Goal: Task Accomplishment & Management: Manage account settings

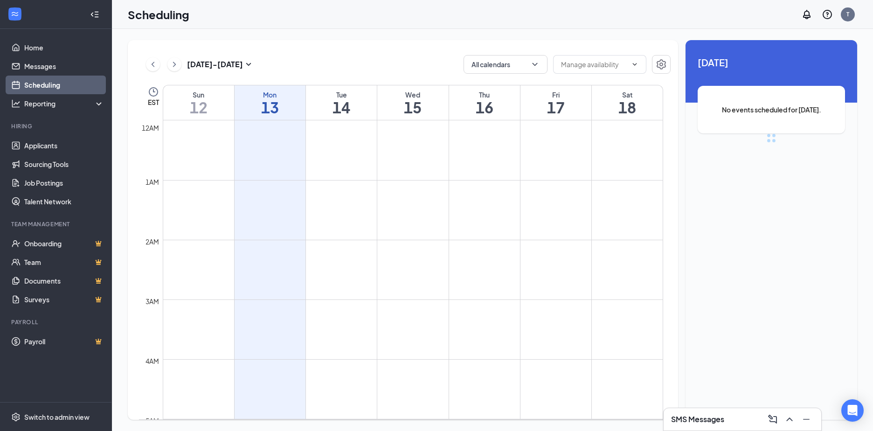
scroll to position [458, 0]
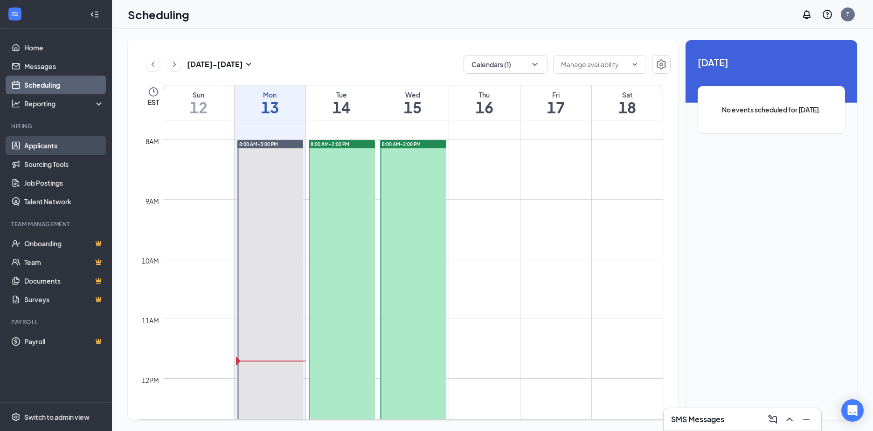
click at [34, 147] on link "Applicants" at bounding box center [64, 145] width 80 height 19
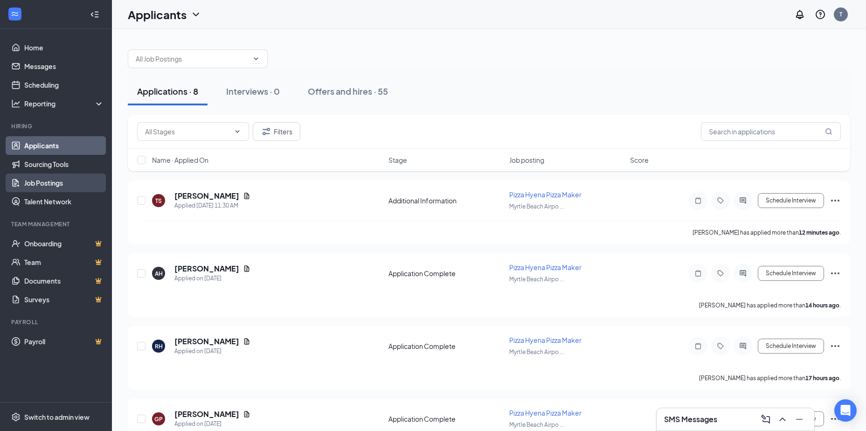
click at [28, 182] on link "Job Postings" at bounding box center [64, 182] width 80 height 19
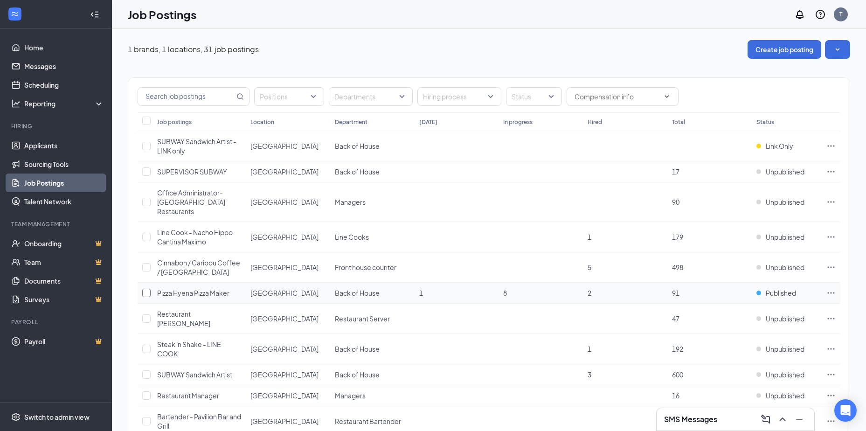
click at [148, 293] on input "checkbox" at bounding box center [146, 293] width 8 height 8
checkbox input "true"
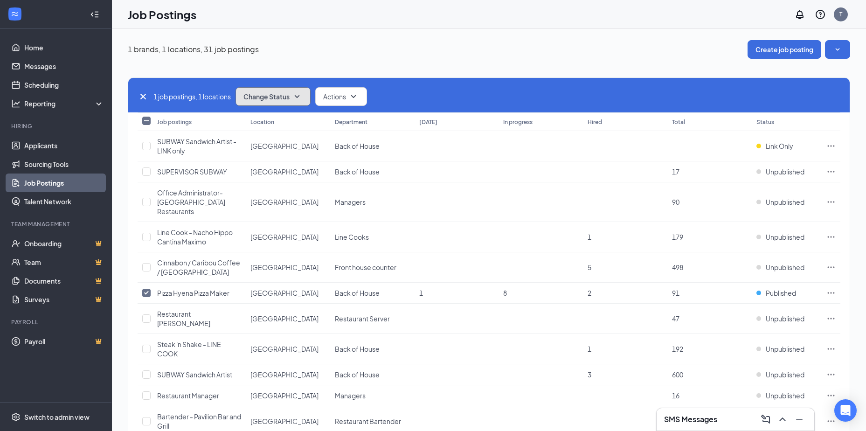
click at [299, 96] on icon "SmallChevronDown" at bounding box center [297, 96] width 5 height 3
click at [252, 141] on span "Unpublish" at bounding box center [260, 142] width 30 height 10
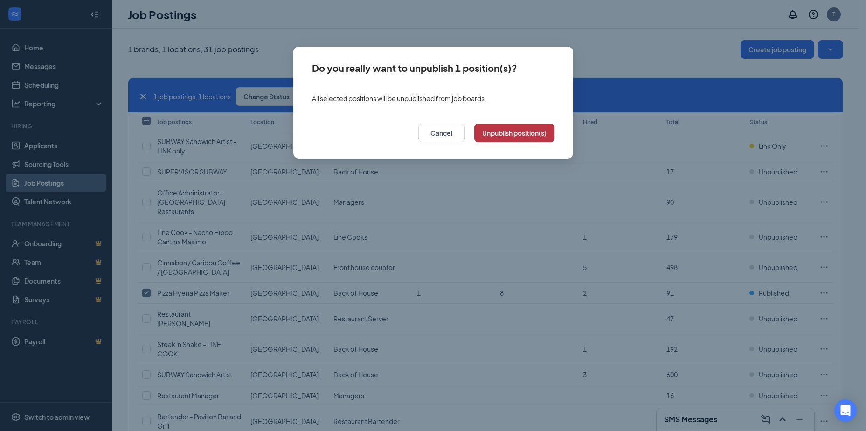
click at [517, 132] on button "Unpublish position(s)" at bounding box center [514, 133] width 80 height 19
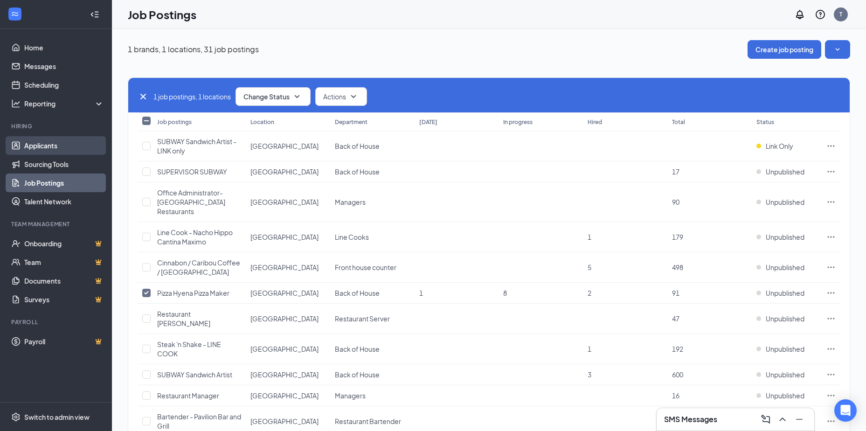
click at [26, 145] on link "Applicants" at bounding box center [64, 145] width 80 height 19
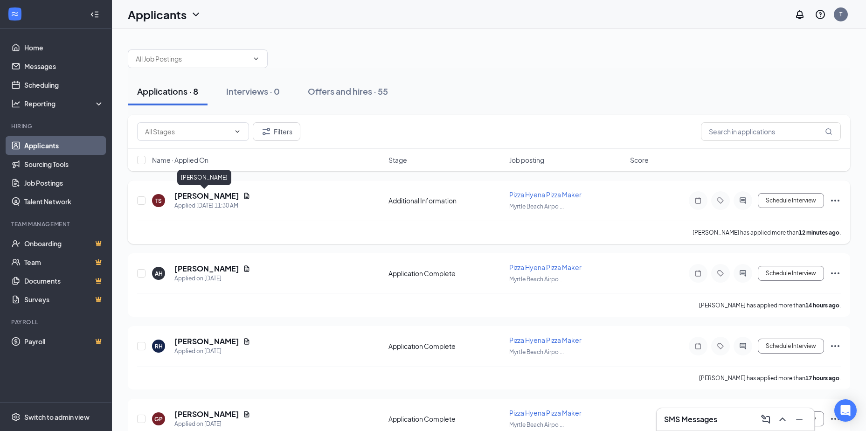
click at [202, 199] on h5 "[PERSON_NAME]" at bounding box center [206, 196] width 65 height 10
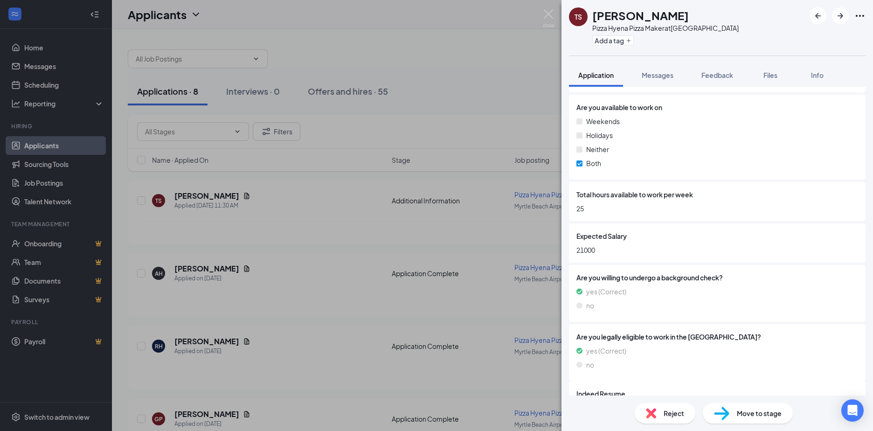
scroll to position [429, 0]
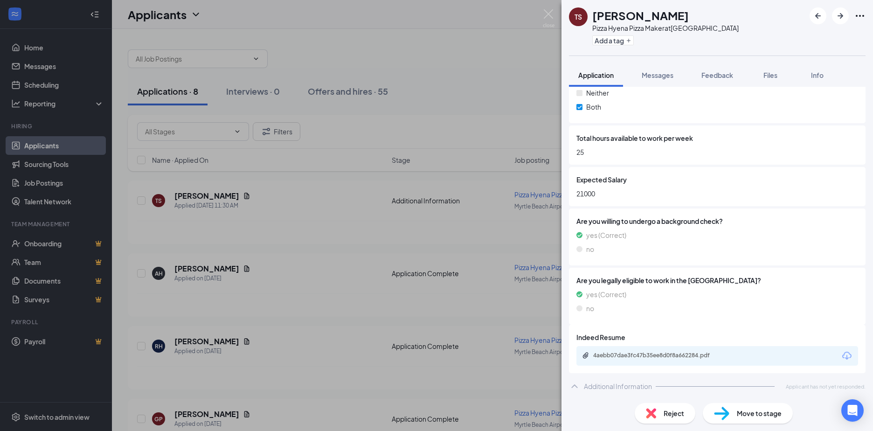
click at [841, 358] on icon "Download" at bounding box center [846, 355] width 11 height 11
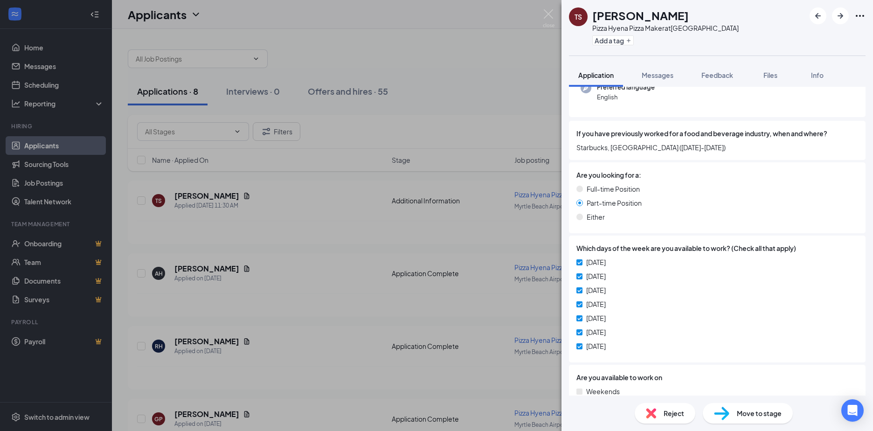
scroll to position [0, 0]
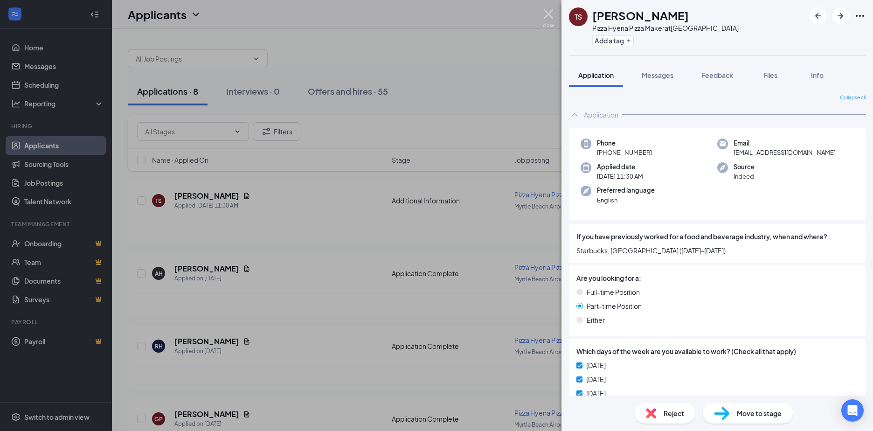
click at [545, 13] on img at bounding box center [549, 18] width 12 height 18
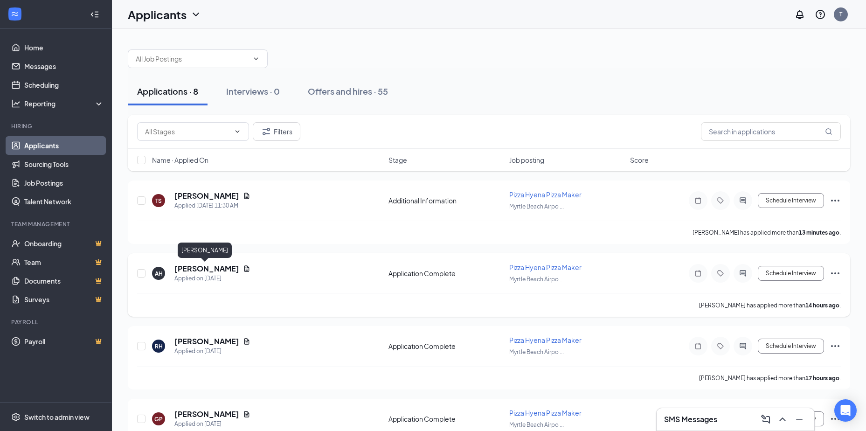
click at [192, 268] on h5 "[PERSON_NAME]" at bounding box center [206, 268] width 65 height 10
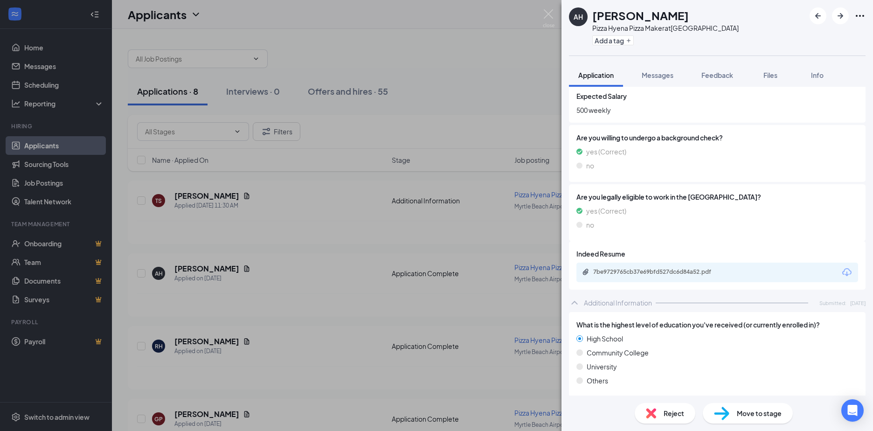
scroll to position [559, 0]
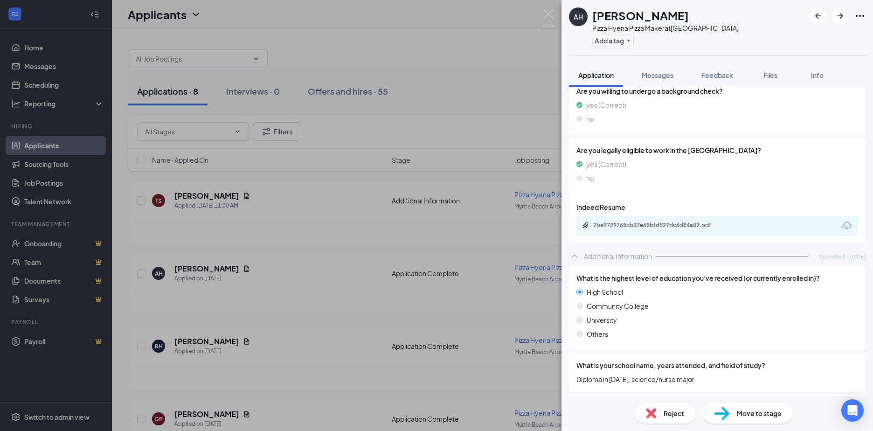
click at [841, 225] on icon "Download" at bounding box center [846, 225] width 11 height 11
click at [674, 417] on span "Reject" at bounding box center [673, 413] width 21 height 10
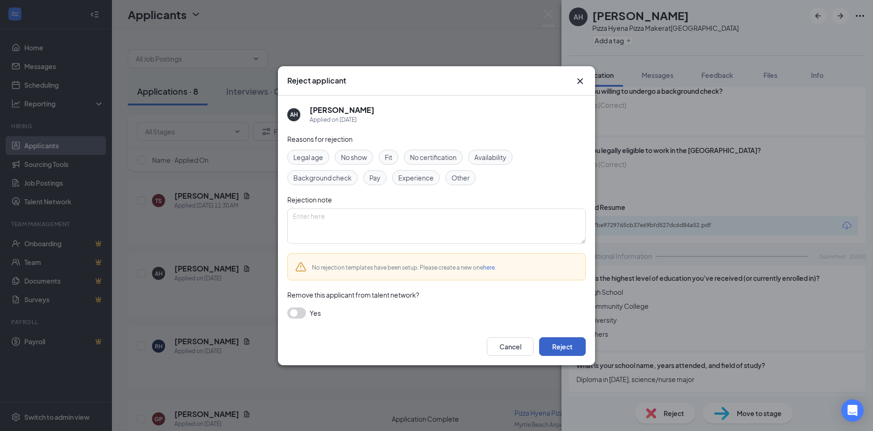
click at [573, 340] on button "Reject" at bounding box center [562, 346] width 47 height 19
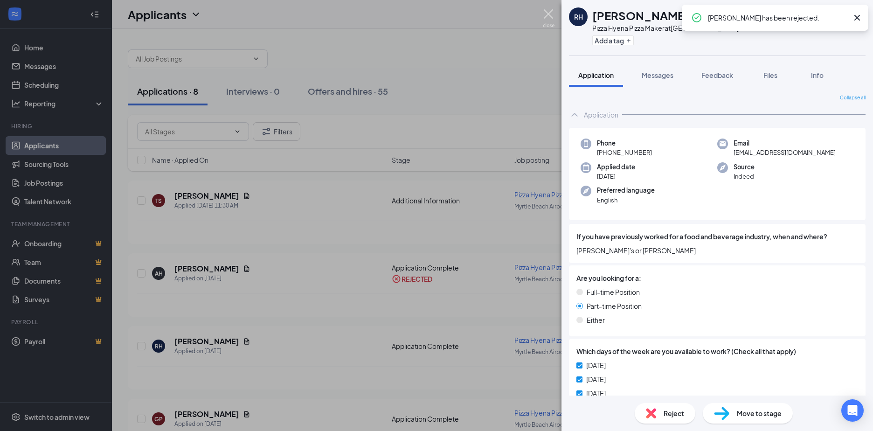
click at [551, 11] on img at bounding box center [549, 18] width 12 height 18
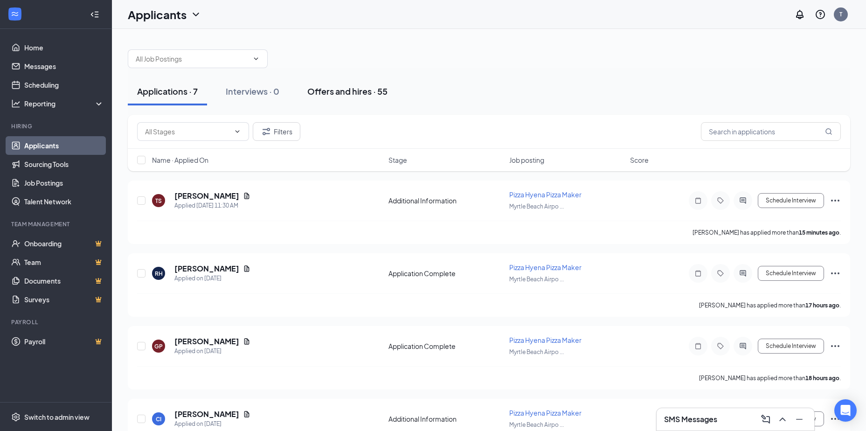
click at [359, 88] on div "Offers and hires · 55" at bounding box center [347, 91] width 80 height 12
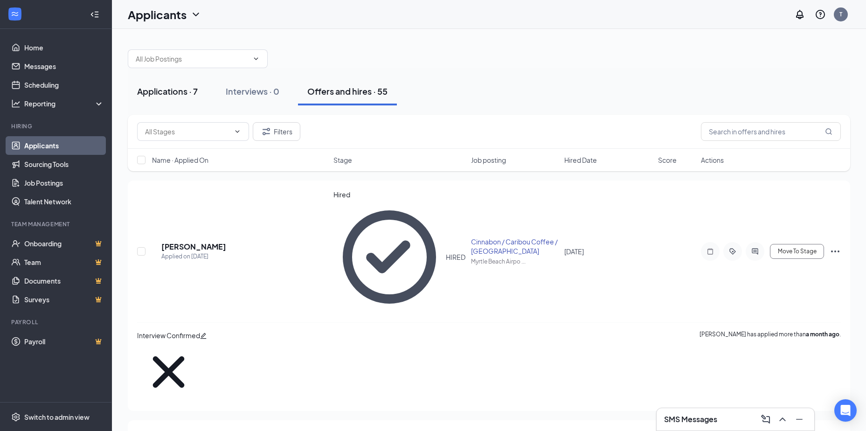
click at [181, 93] on div "Applications · 7" at bounding box center [167, 91] width 61 height 12
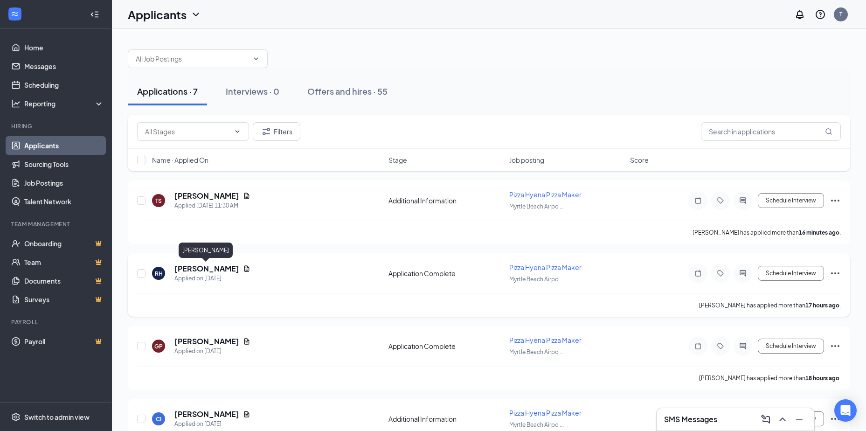
click at [224, 267] on h5 "[PERSON_NAME]" at bounding box center [206, 268] width 65 height 10
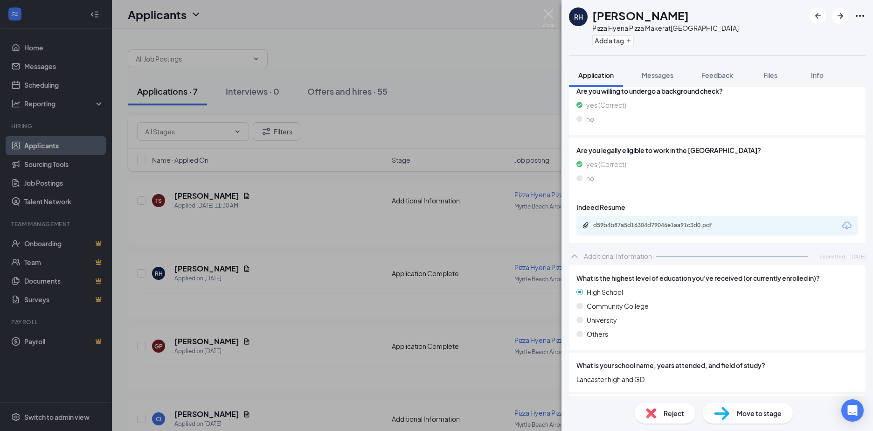
scroll to position [606, 0]
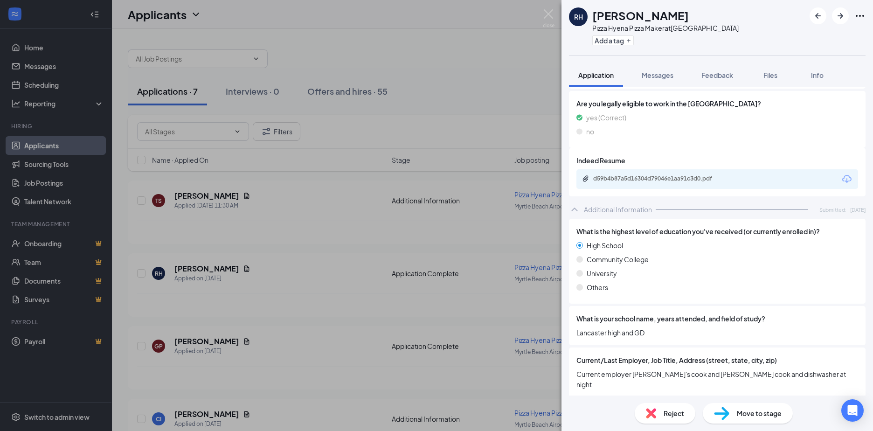
click at [841, 177] on icon "Download" at bounding box center [846, 178] width 11 height 11
click at [548, 10] on img at bounding box center [549, 18] width 12 height 18
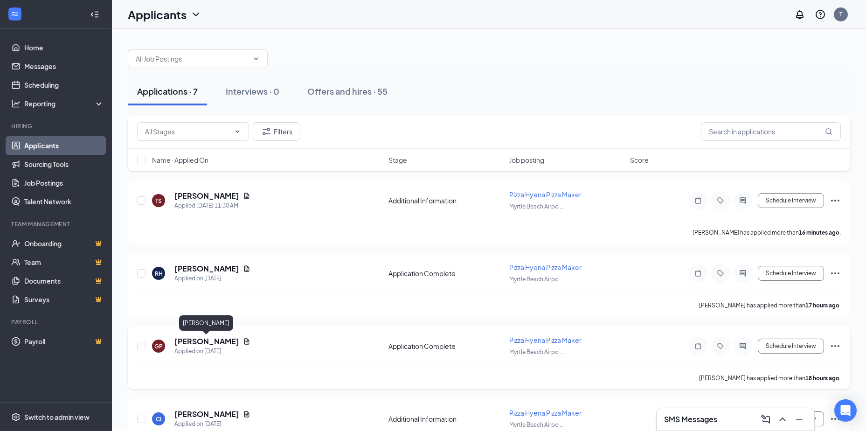
click at [209, 337] on h5 "[PERSON_NAME]" at bounding box center [206, 341] width 65 height 10
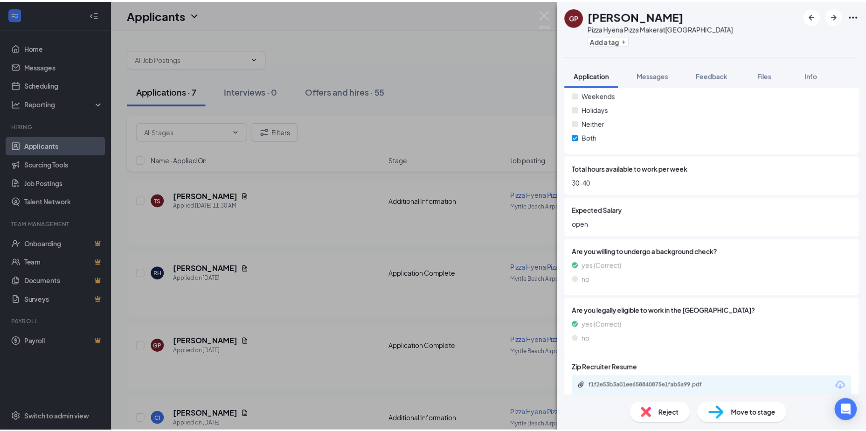
scroll to position [466, 0]
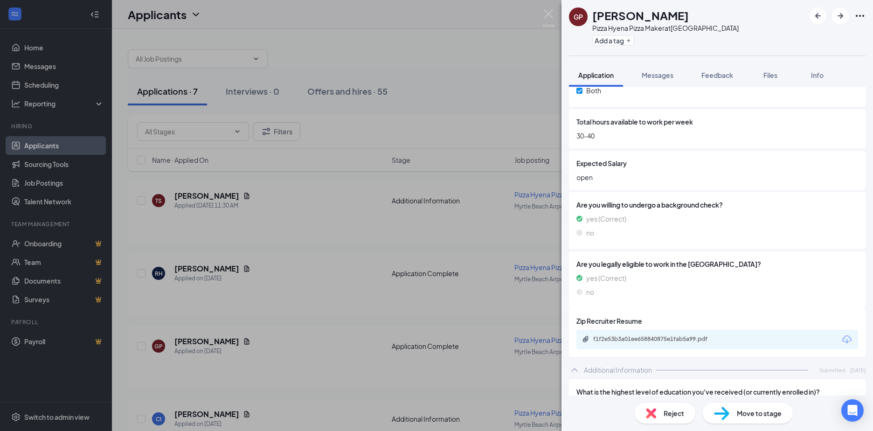
click at [842, 336] on icon "Download" at bounding box center [846, 339] width 9 height 8
click at [543, 13] on img at bounding box center [549, 18] width 12 height 18
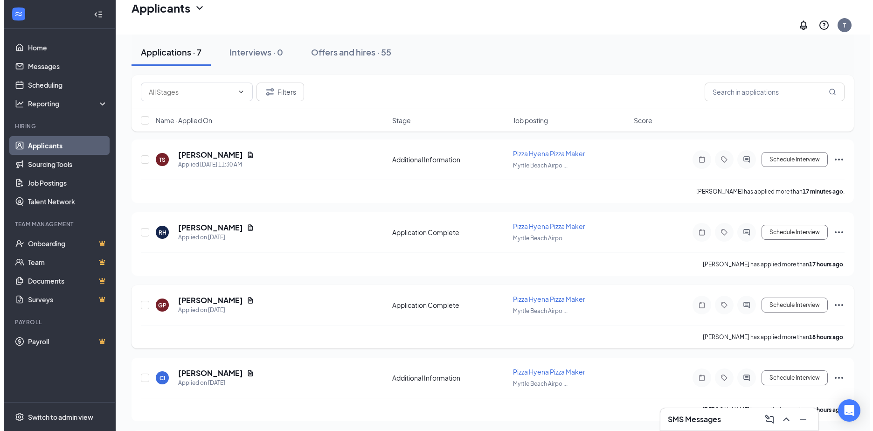
scroll to position [93, 0]
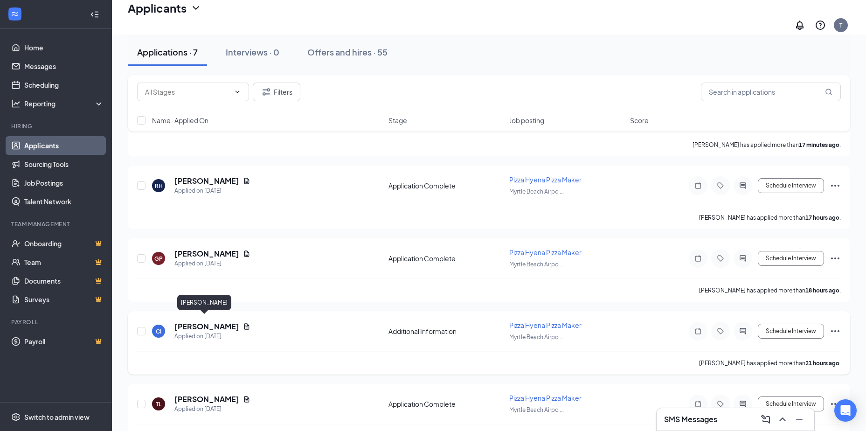
click at [212, 321] on h5 "[PERSON_NAME]" at bounding box center [206, 326] width 65 height 10
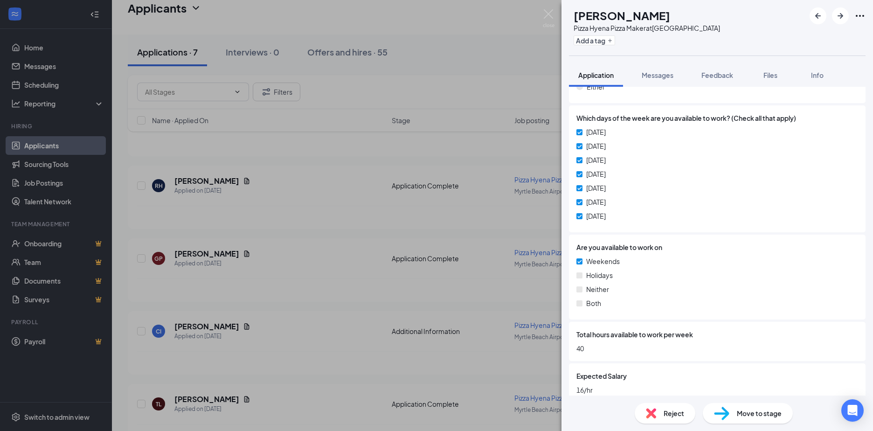
scroll to position [429, 0]
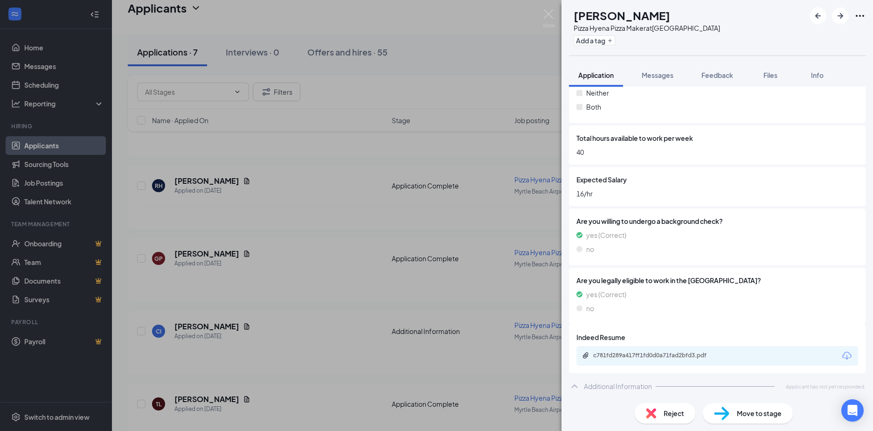
click at [842, 355] on icon "Download" at bounding box center [846, 355] width 9 height 8
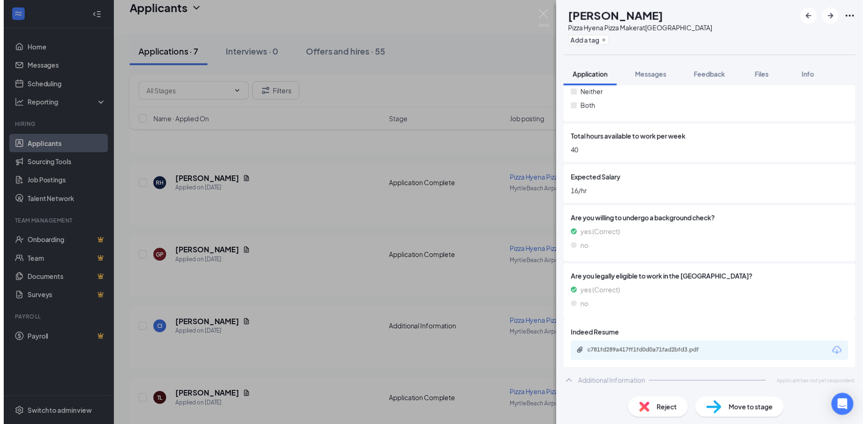
scroll to position [426, 0]
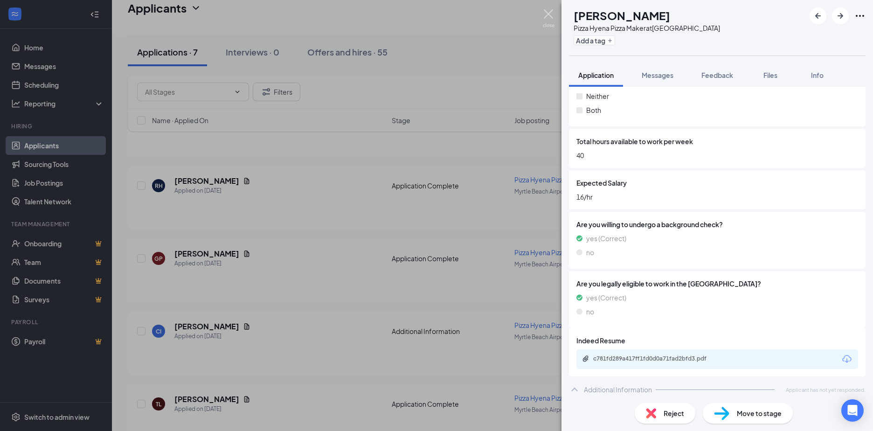
click at [549, 15] on img at bounding box center [549, 18] width 12 height 18
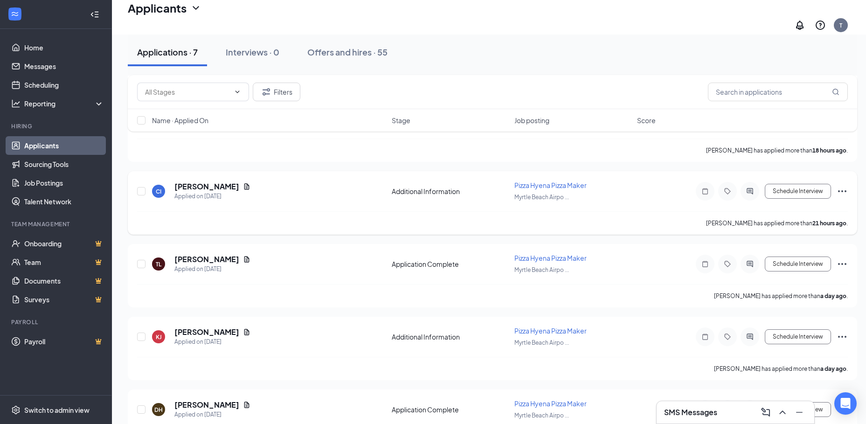
scroll to position [268, 0]
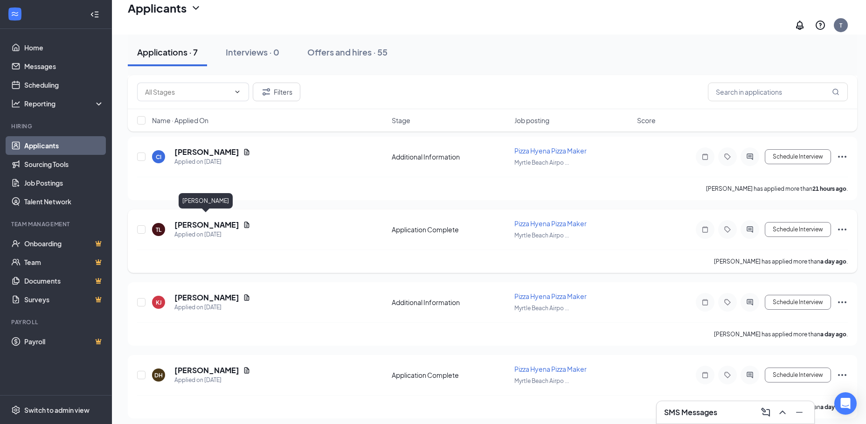
click at [187, 220] on h5 "[PERSON_NAME]" at bounding box center [206, 225] width 65 height 10
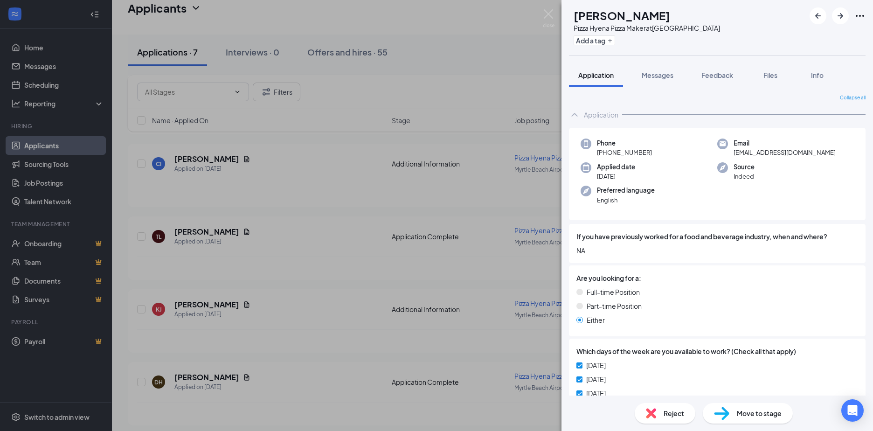
click at [650, 408] on img at bounding box center [651, 413] width 10 height 10
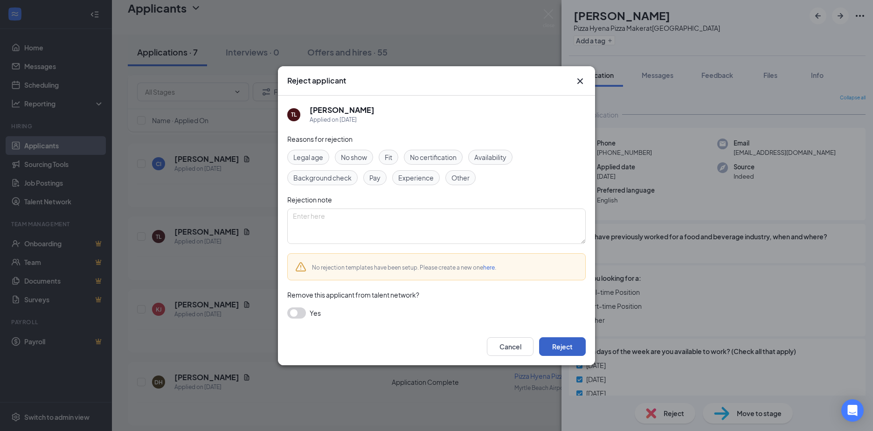
click at [576, 342] on button "Reject" at bounding box center [562, 346] width 47 height 19
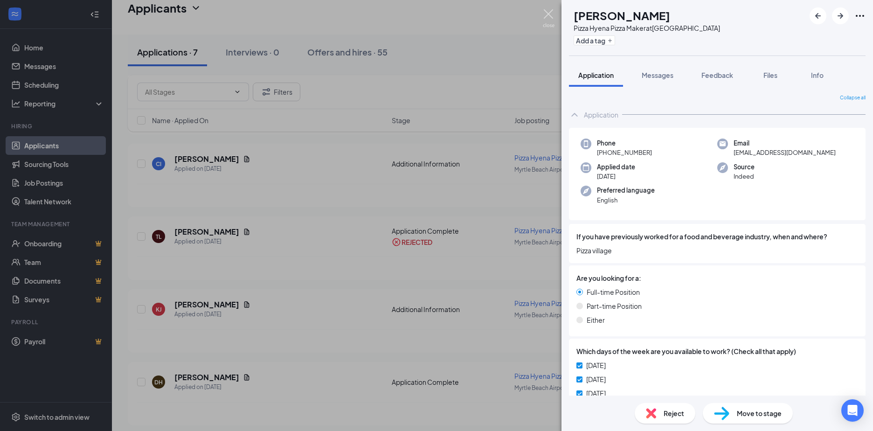
click at [547, 13] on img at bounding box center [549, 18] width 12 height 18
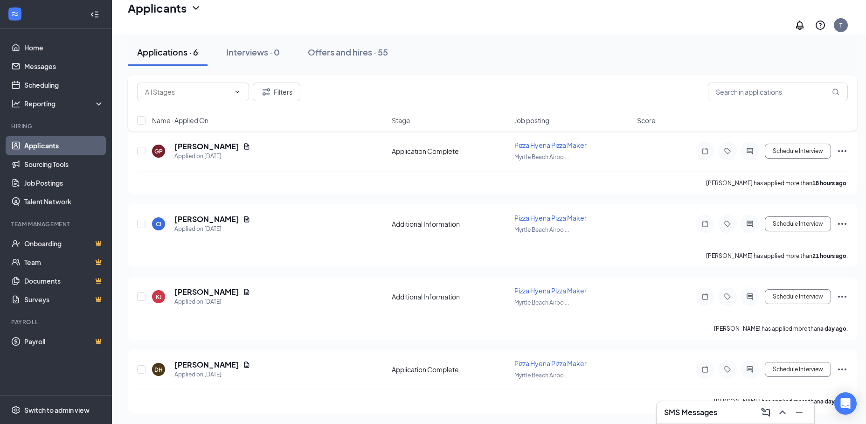
scroll to position [195, 0]
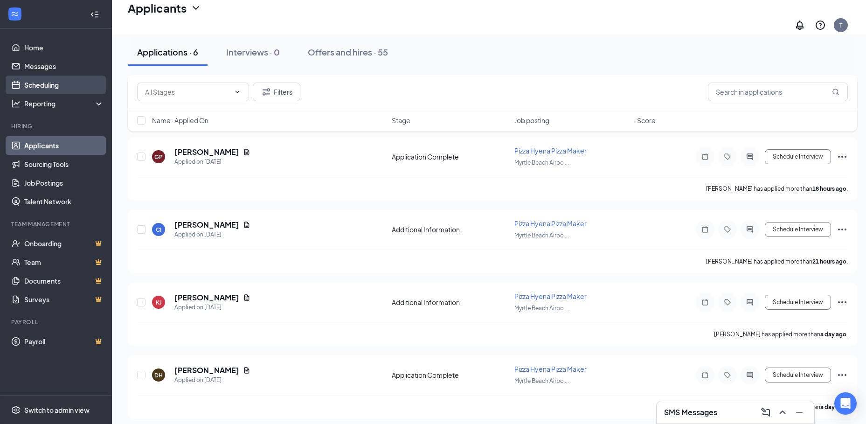
click at [29, 83] on link "Scheduling" at bounding box center [64, 85] width 80 height 19
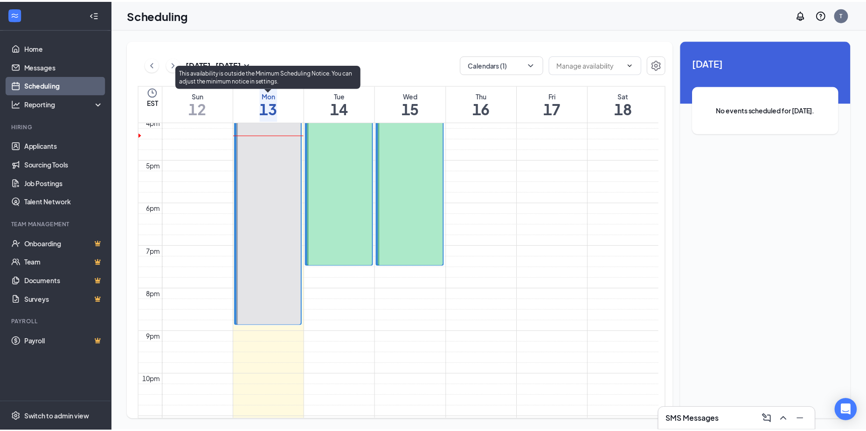
scroll to position [458, 0]
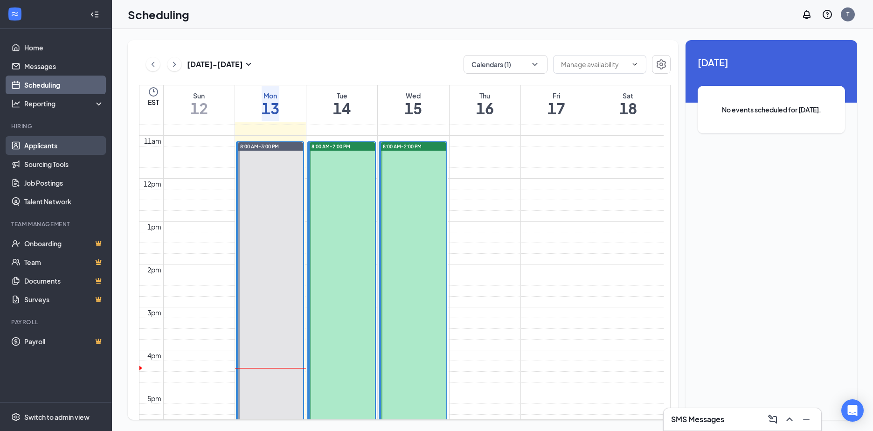
click at [44, 146] on link "Applicants" at bounding box center [64, 145] width 80 height 19
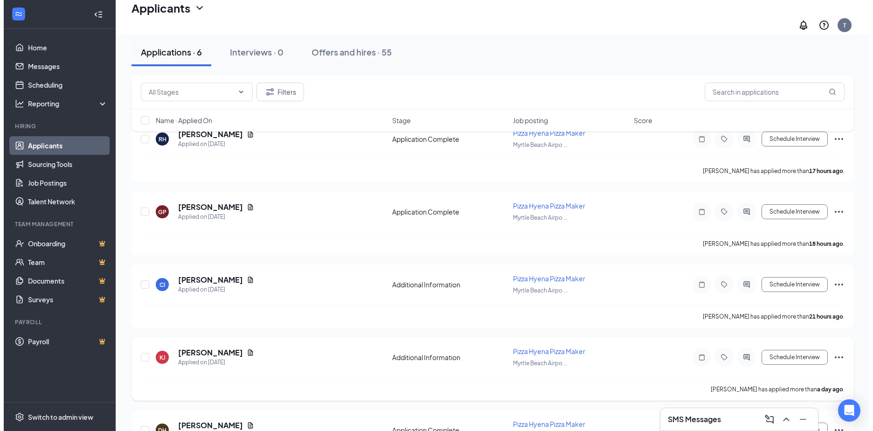
scroll to position [186, 0]
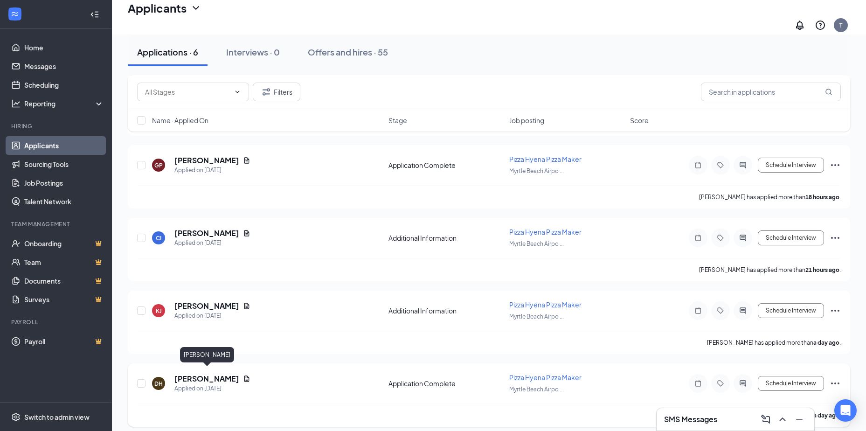
click at [207, 373] on h5 "[PERSON_NAME]" at bounding box center [206, 378] width 65 height 10
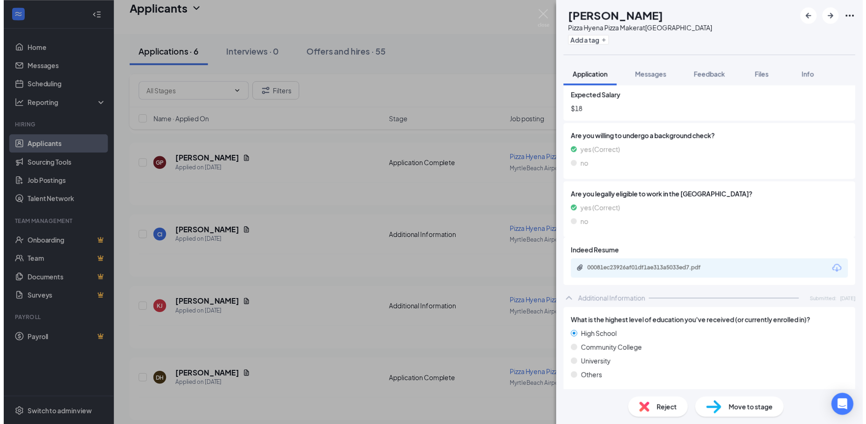
scroll to position [559, 0]
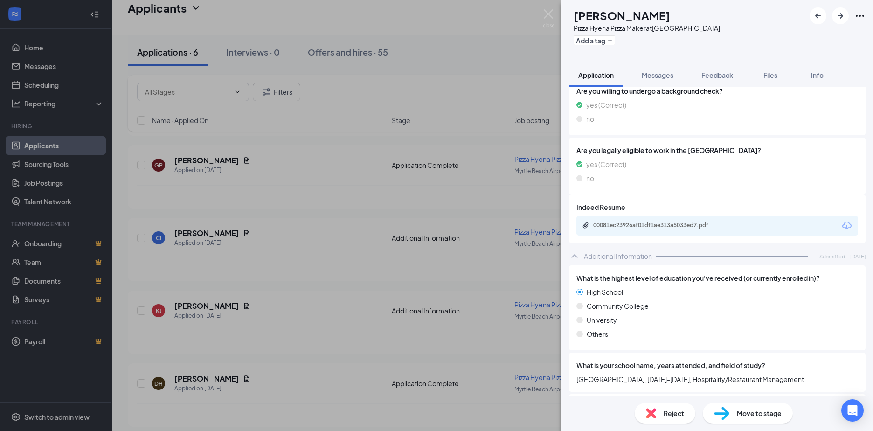
click at [841, 225] on icon "Download" at bounding box center [846, 225] width 11 height 11
click at [547, 17] on img at bounding box center [549, 18] width 12 height 18
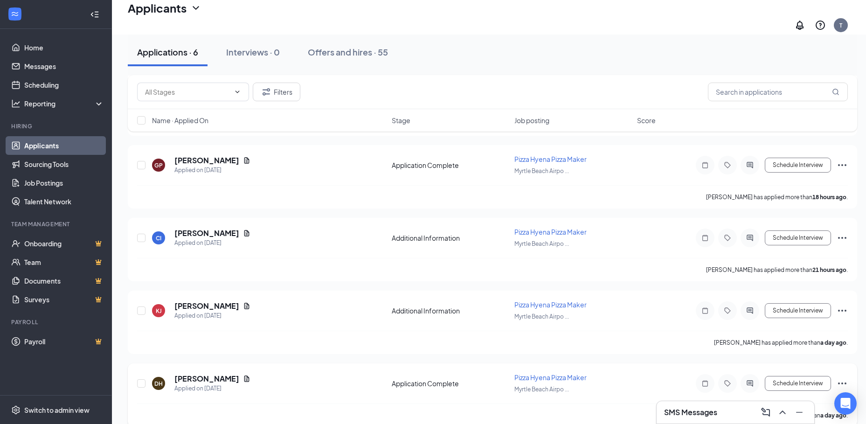
click at [839, 382] on icon "Ellipses" at bounding box center [842, 383] width 8 height 2
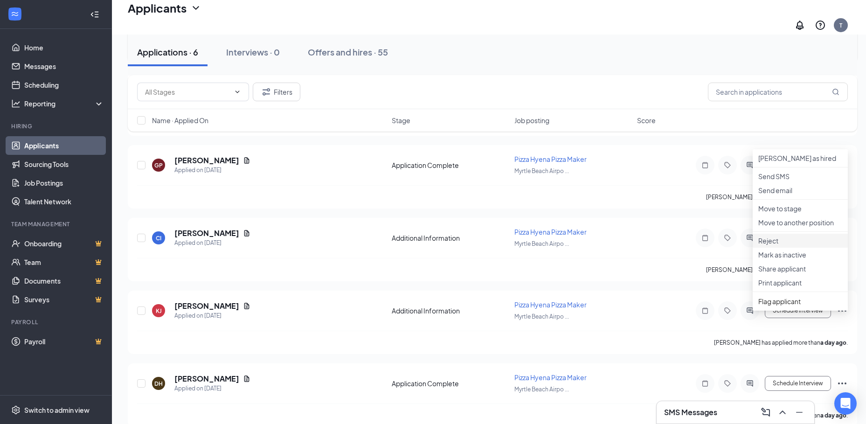
click at [763, 245] on p "Reject" at bounding box center [800, 240] width 84 height 9
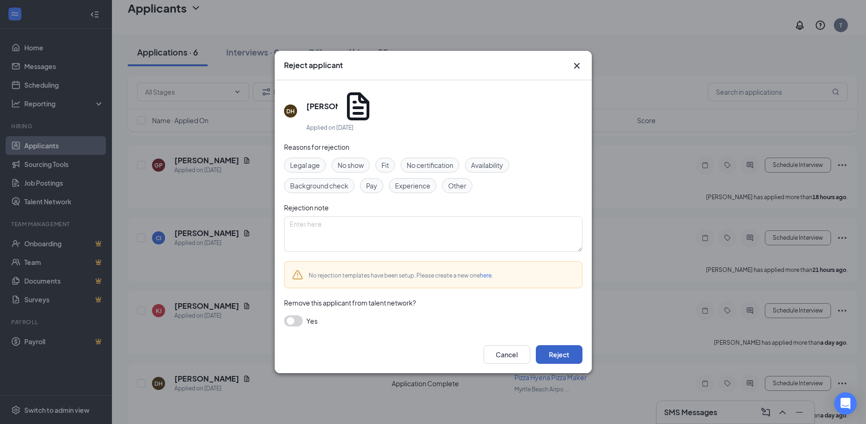
click at [557, 345] on button "Reject" at bounding box center [559, 354] width 47 height 19
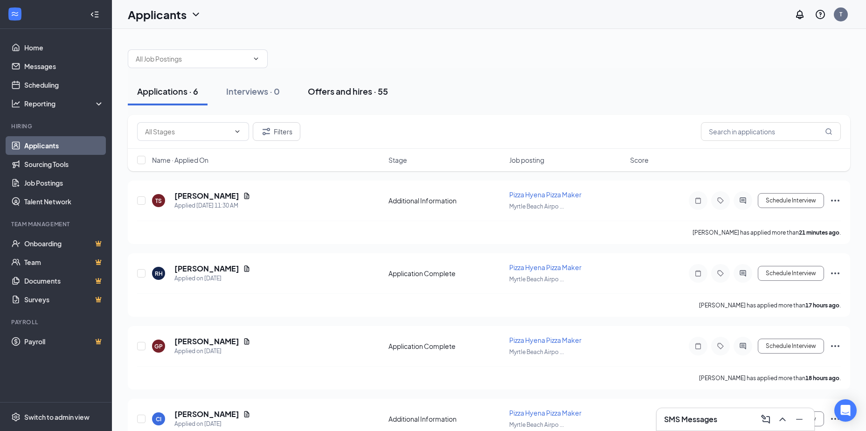
click at [368, 92] on div "Offers and hires · 55" at bounding box center [348, 91] width 80 height 12
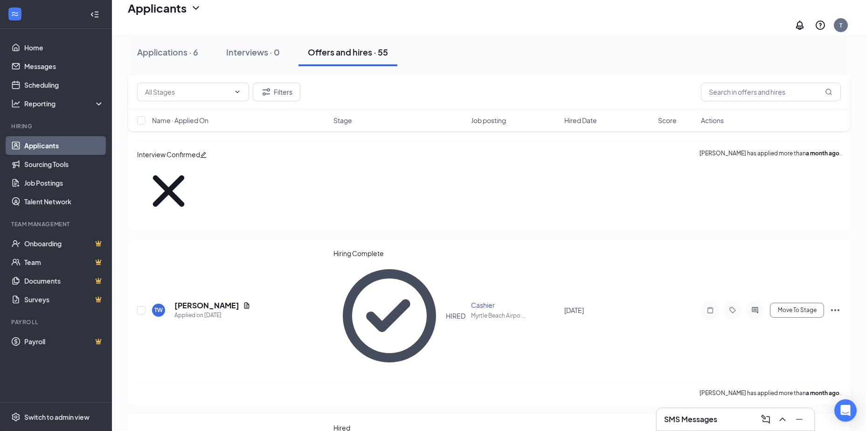
scroll to position [280, 0]
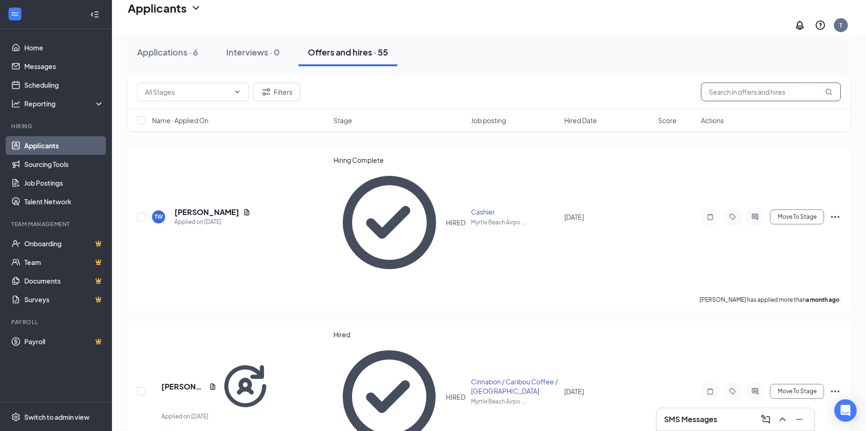
click at [763, 89] on input "text" at bounding box center [771, 92] width 140 height 19
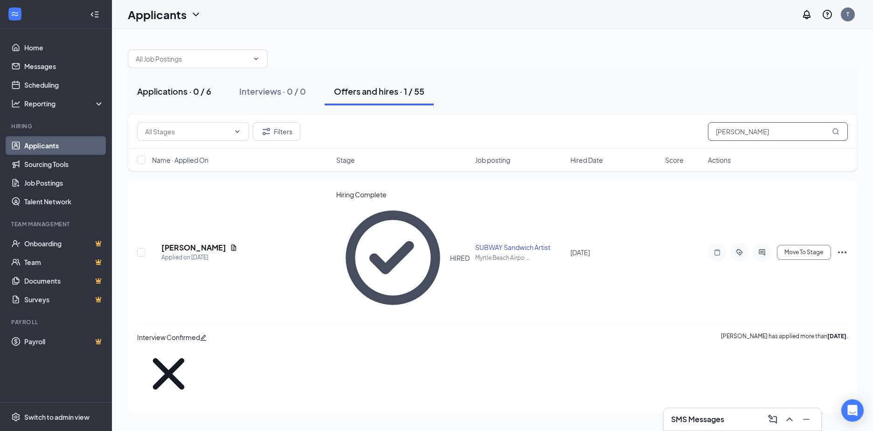
type input "[PERSON_NAME]"
click at [165, 92] on div "Applications · 0 / 6" at bounding box center [174, 91] width 74 height 12
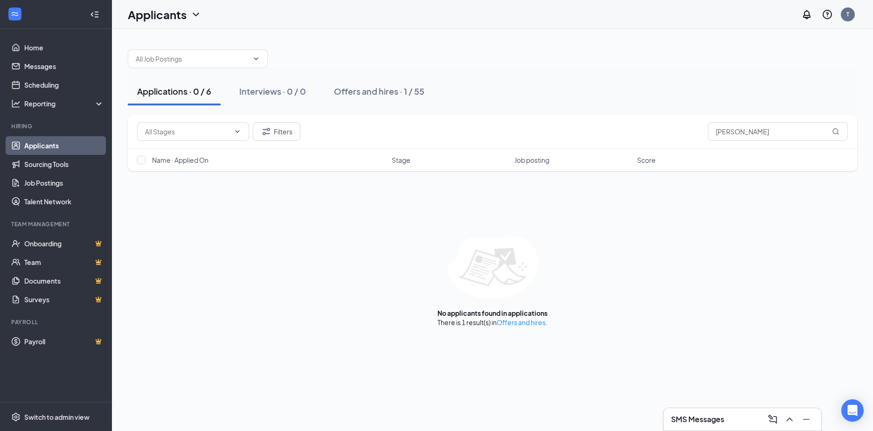
click at [173, 89] on div "Applications · 0 / 6" at bounding box center [174, 91] width 74 height 12
click at [279, 231] on div "Filters [PERSON_NAME] Name · Applied On Stage Job posting Score No applicants f…" at bounding box center [492, 221] width 729 height 212
click at [48, 147] on link "Applicants" at bounding box center [64, 145] width 80 height 19
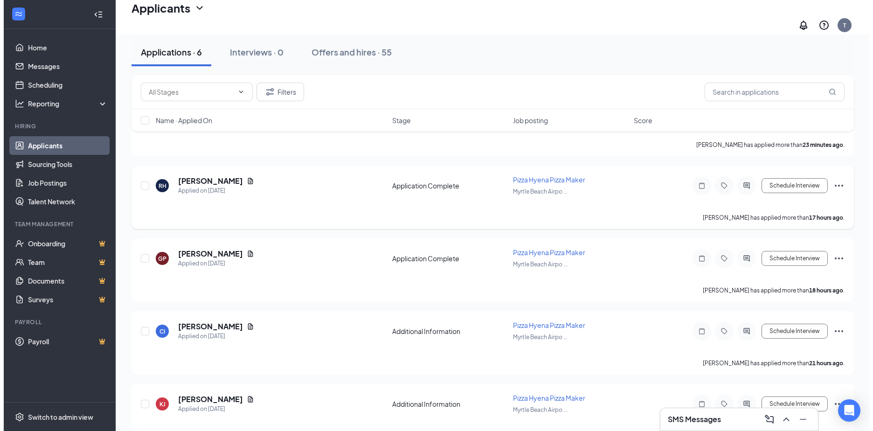
scroll to position [115, 0]
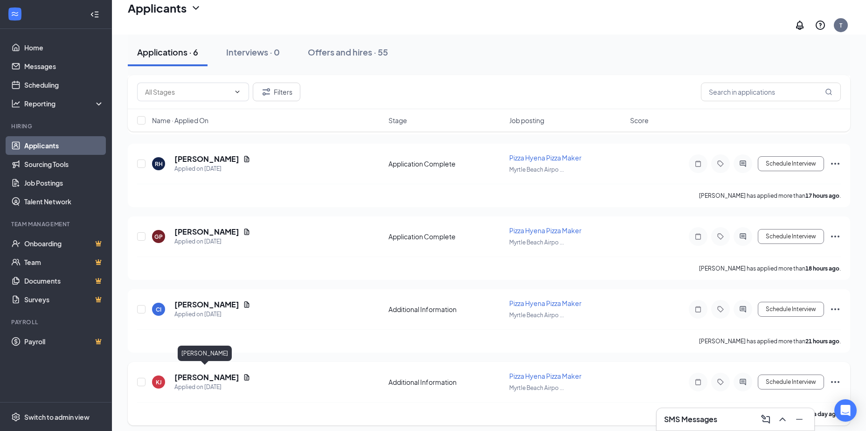
click at [199, 373] on h5 "[PERSON_NAME]" at bounding box center [206, 377] width 65 height 10
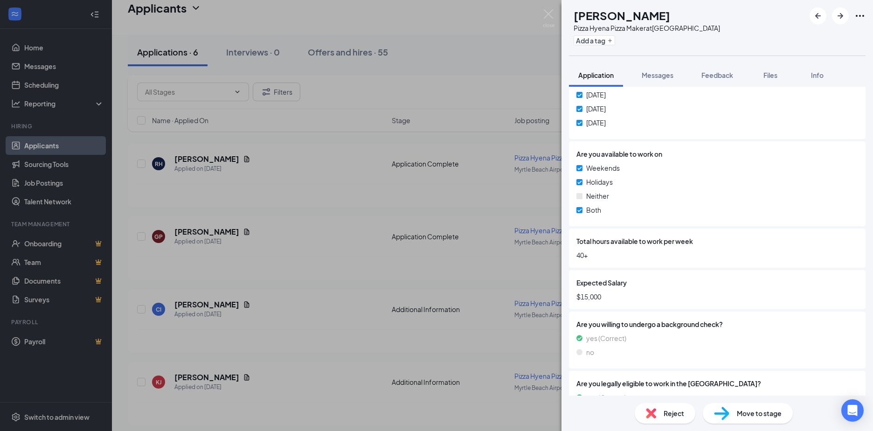
scroll to position [429, 0]
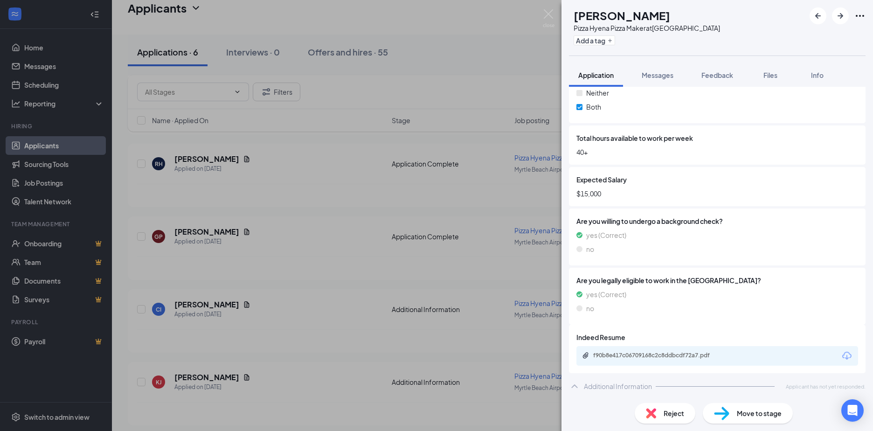
click at [842, 352] on icon "Download" at bounding box center [846, 355] width 9 height 8
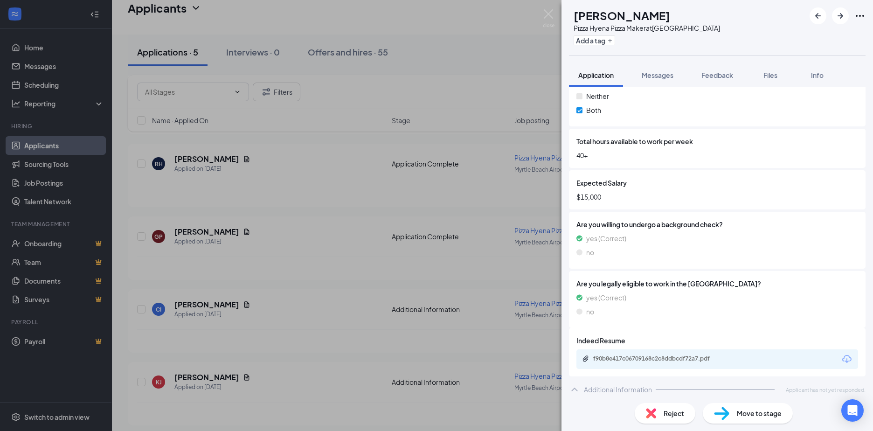
click at [736, 417] on div "Move to stage" at bounding box center [747, 413] width 90 height 21
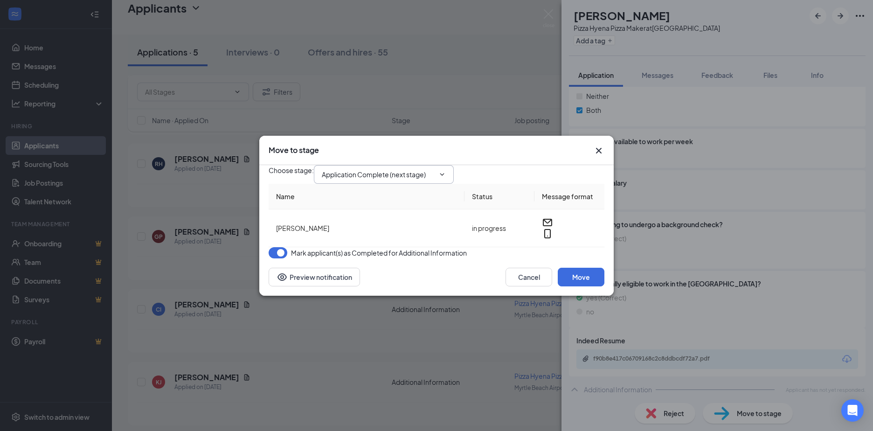
click at [446, 171] on icon "ChevronDown" at bounding box center [441, 174] width 7 height 7
click at [379, 206] on div "Onsite Interview" at bounding box center [354, 201] width 50 height 10
type input "Onsite Interview"
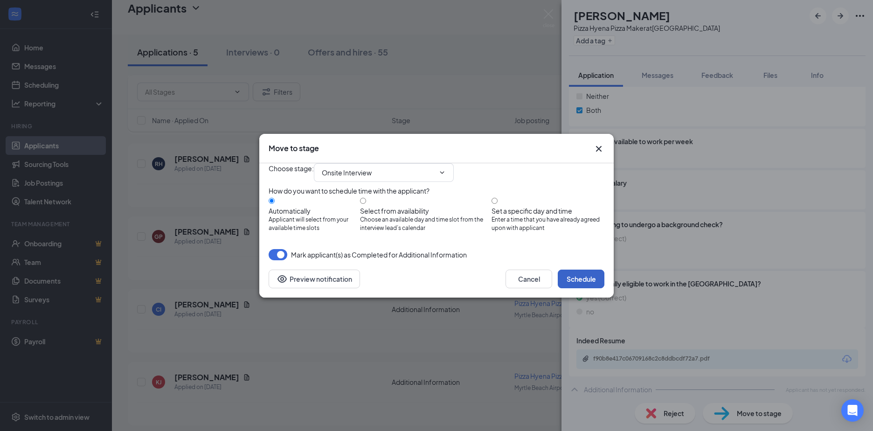
click at [567, 288] on button "Schedule" at bounding box center [580, 278] width 47 height 19
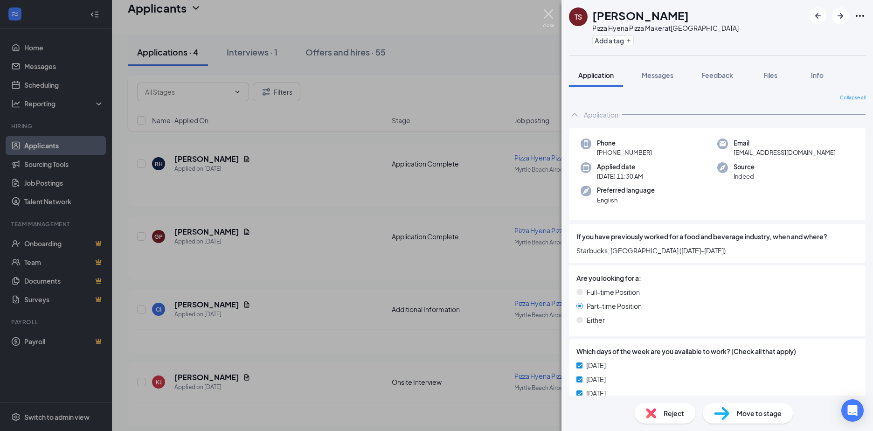
click at [546, 12] on img at bounding box center [549, 18] width 12 height 18
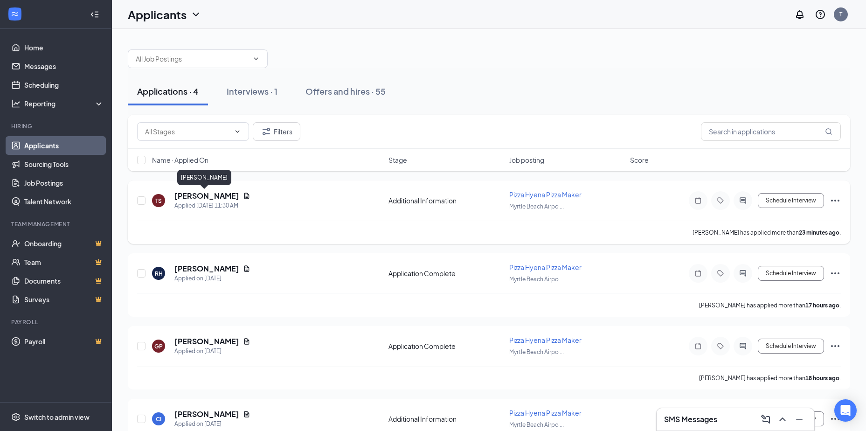
click at [197, 194] on h5 "[PERSON_NAME]" at bounding box center [206, 196] width 65 height 10
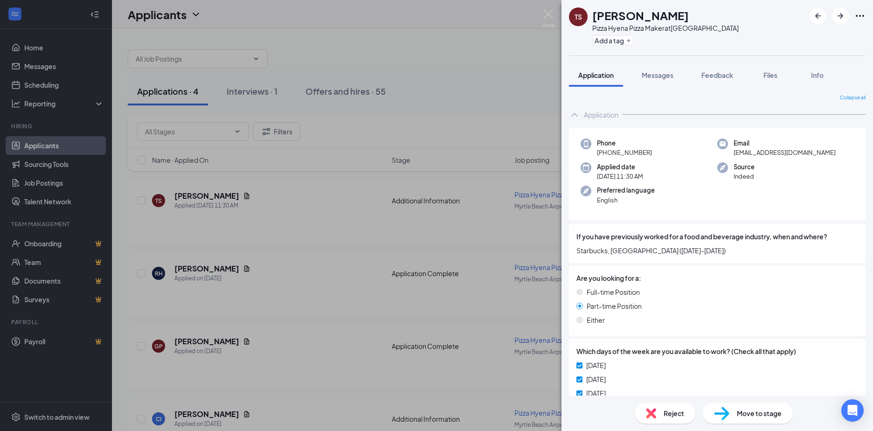
click at [670, 414] on span "Reject" at bounding box center [673, 413] width 21 height 10
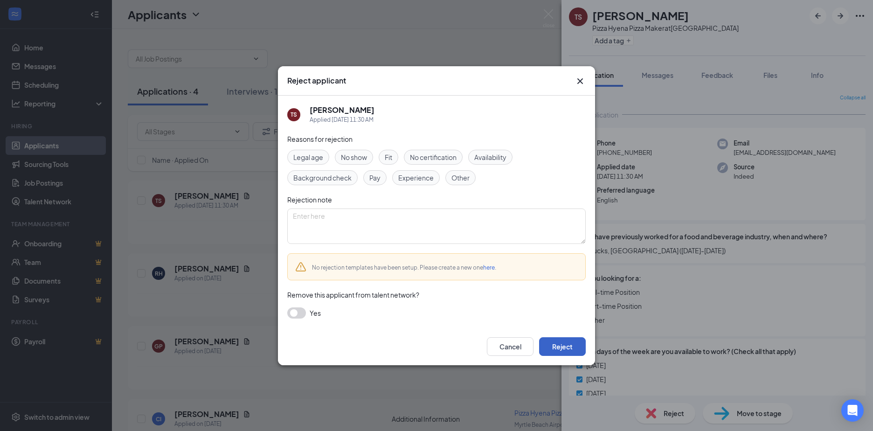
click at [567, 342] on button "Reject" at bounding box center [562, 346] width 47 height 19
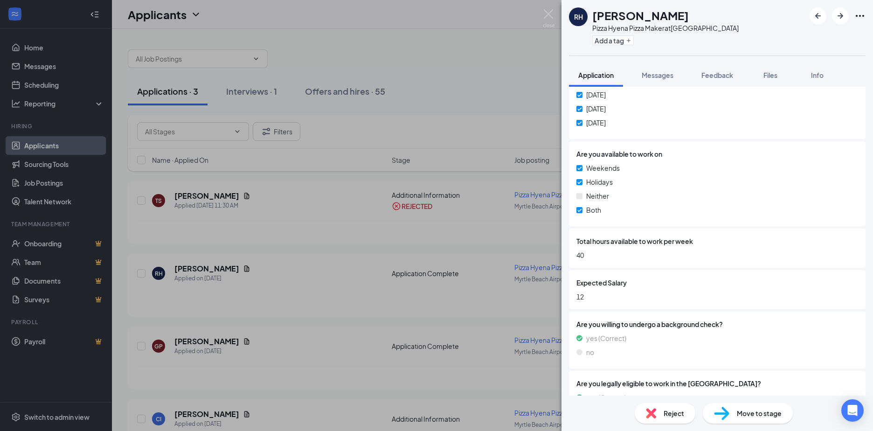
scroll to position [513, 0]
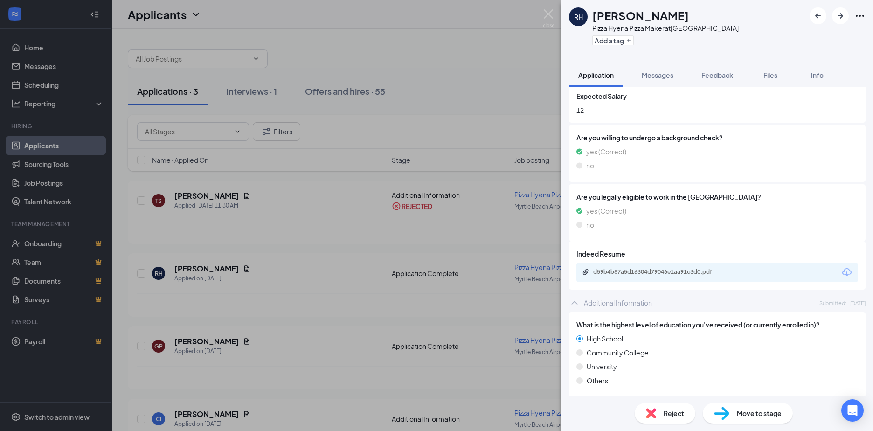
click at [841, 272] on icon "Download" at bounding box center [846, 272] width 11 height 11
click at [680, 415] on span "Reject" at bounding box center [673, 413] width 21 height 10
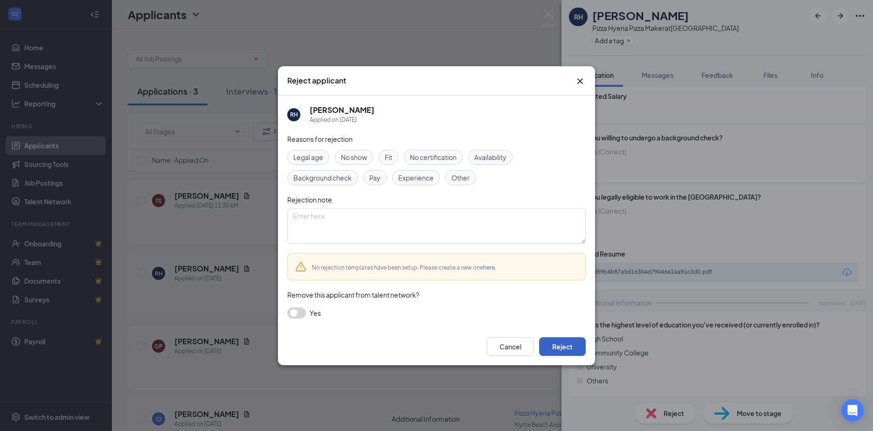
click at [568, 351] on button "Reject" at bounding box center [562, 346] width 47 height 19
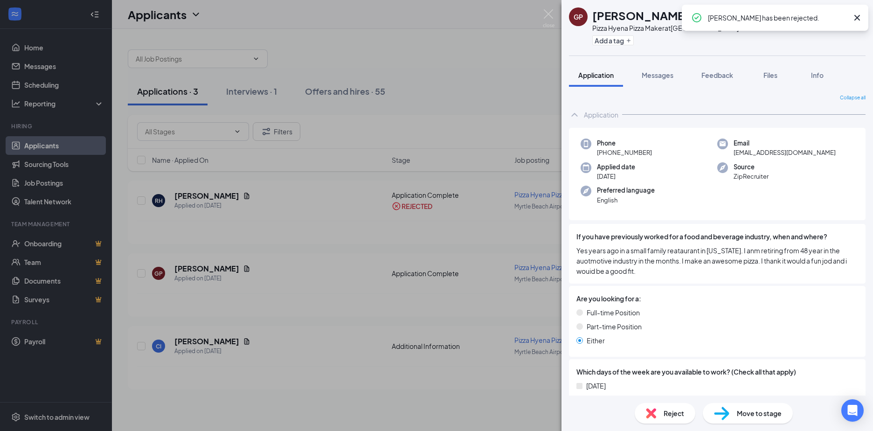
click at [855, 18] on icon "Cross" at bounding box center [856, 17] width 11 height 11
click at [198, 340] on div "GP [PERSON_NAME] Pizza Hyena Pizza Maker at [GEOGRAPHIC_DATA] Add a tag Applica…" at bounding box center [436, 215] width 873 height 431
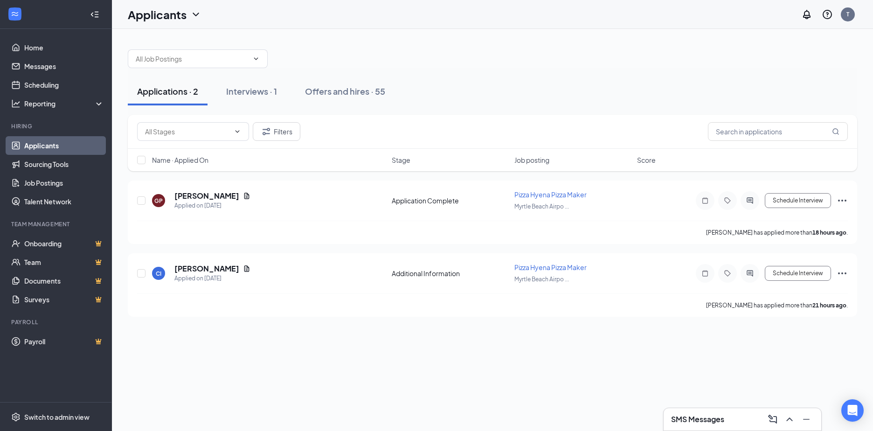
click at [198, 340] on div "Applications · 2 Interviews · 1 Offers and hires · 55 Filters [PERSON_NAME] Nam…" at bounding box center [492, 230] width 761 height 402
click at [201, 267] on h5 "[PERSON_NAME]" at bounding box center [206, 268] width 65 height 10
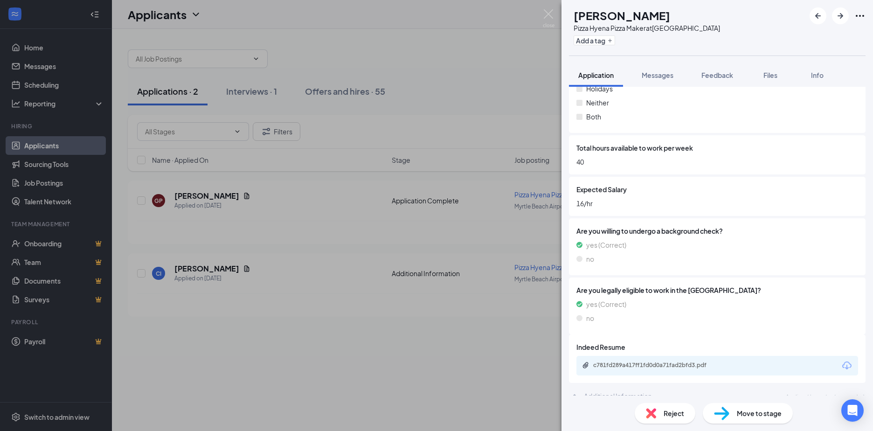
scroll to position [429, 0]
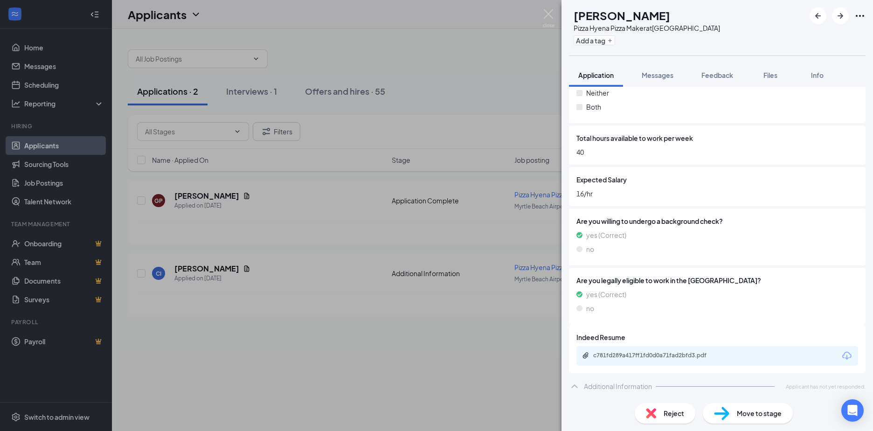
click at [841, 354] on icon "Download" at bounding box center [846, 355] width 11 height 11
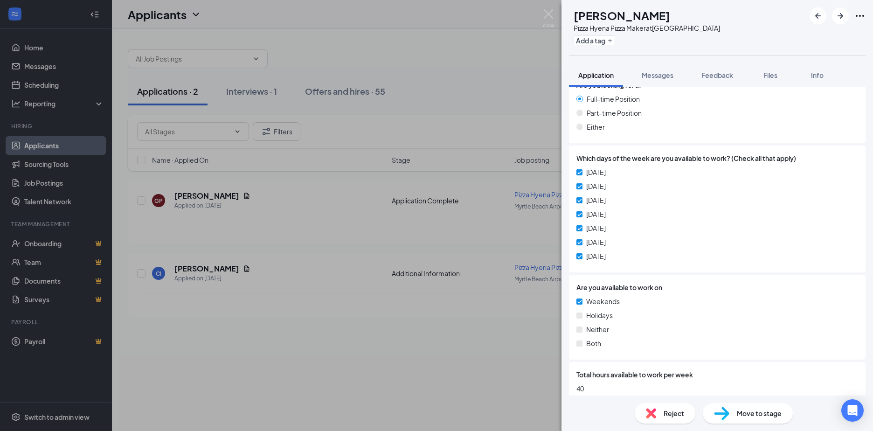
scroll to position [0, 0]
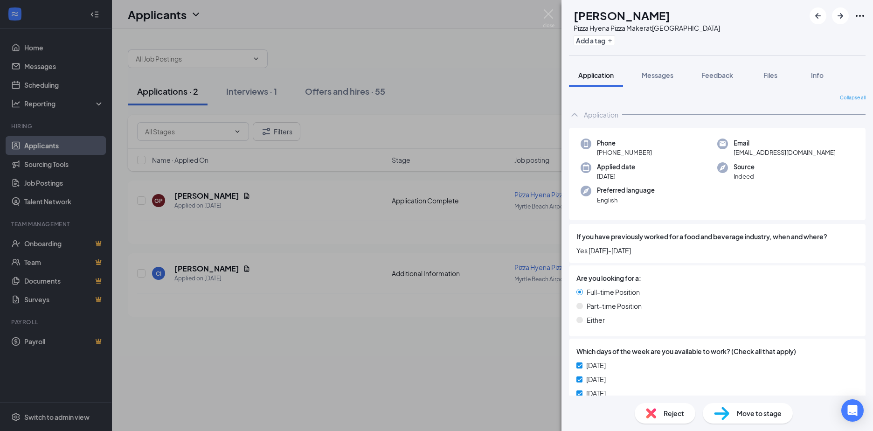
click at [766, 415] on span "Move to stage" at bounding box center [758, 413] width 45 height 10
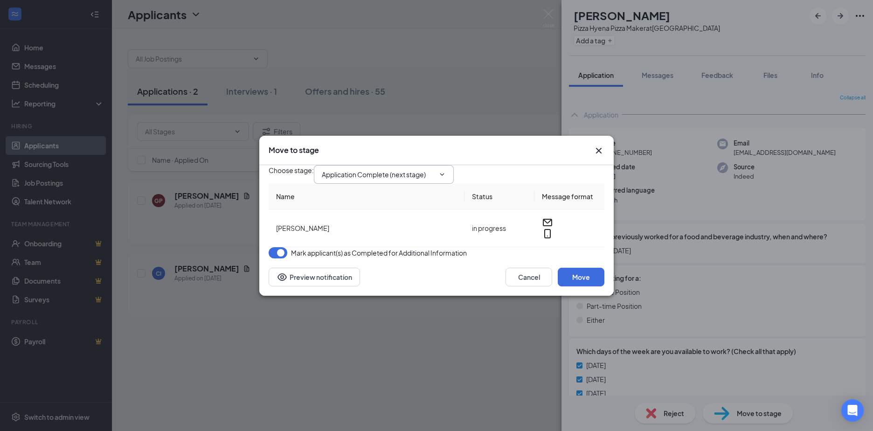
click at [446, 171] on icon "ChevronDown" at bounding box center [441, 174] width 7 height 7
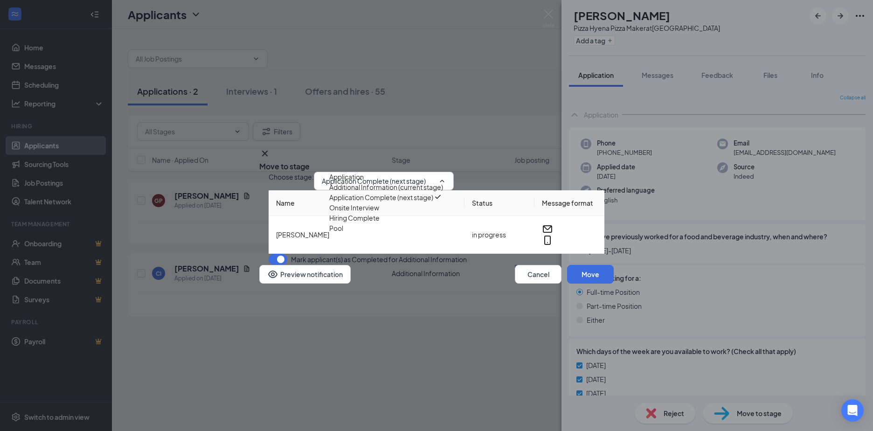
click at [379, 213] on div "Onsite Interview" at bounding box center [354, 207] width 50 height 10
type input "Onsite Interview"
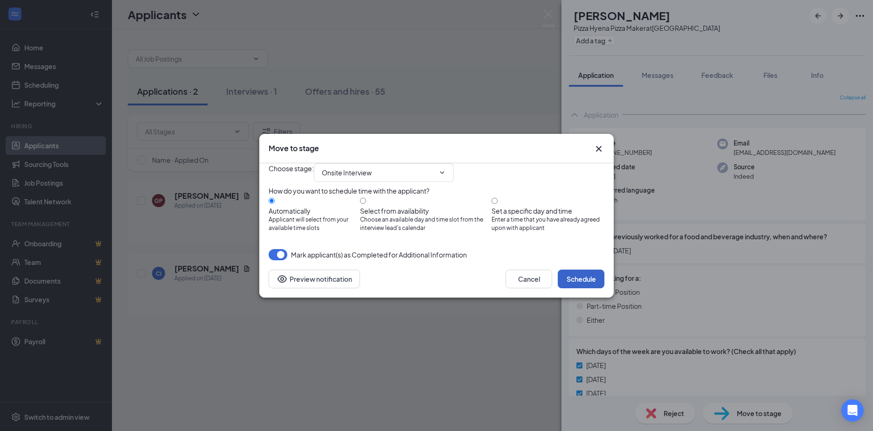
click at [596, 288] on button "Schedule" at bounding box center [580, 278] width 47 height 19
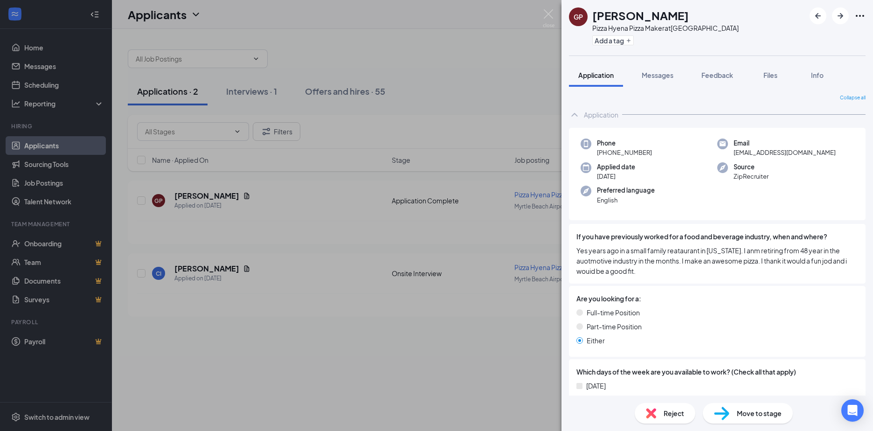
click at [540, 14] on div "GP [PERSON_NAME] Pizza Hyena Pizza Maker at [GEOGRAPHIC_DATA] Add a tag Applica…" at bounding box center [436, 215] width 873 height 431
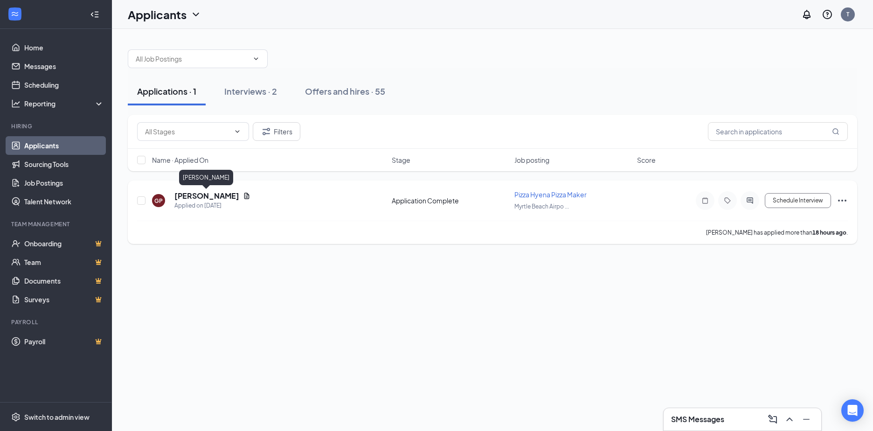
click at [203, 197] on h5 "[PERSON_NAME]" at bounding box center [206, 196] width 65 height 10
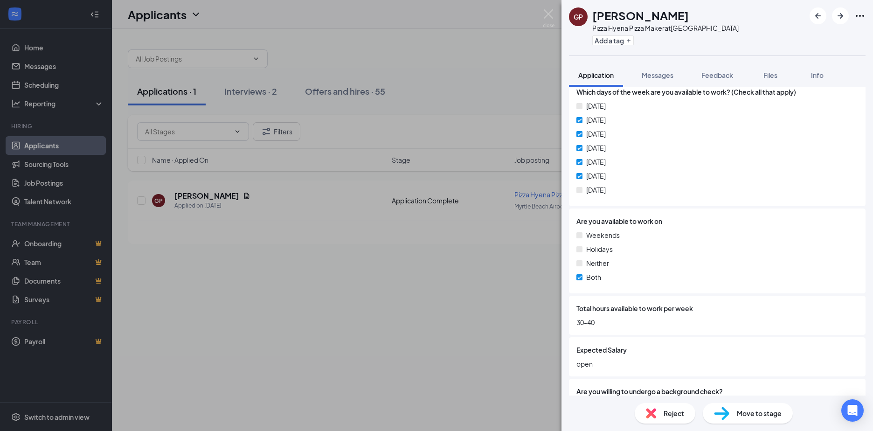
scroll to position [513, 0]
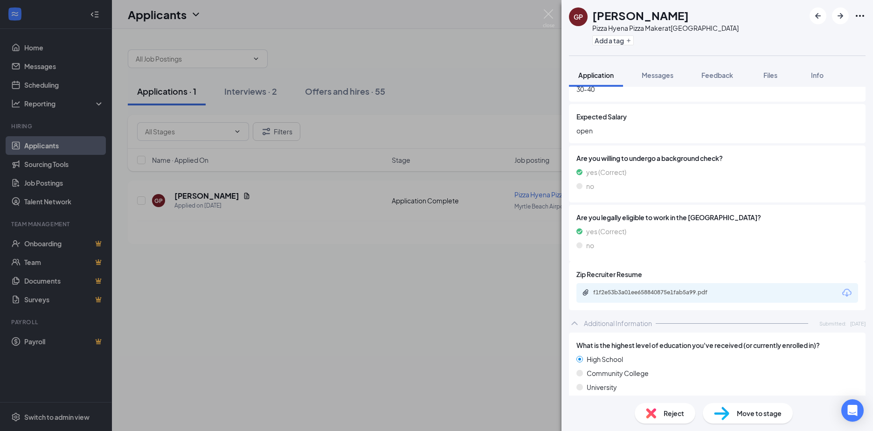
click at [841, 288] on icon "Download" at bounding box center [846, 292] width 11 height 11
click at [667, 417] on span "Reject" at bounding box center [673, 413] width 21 height 10
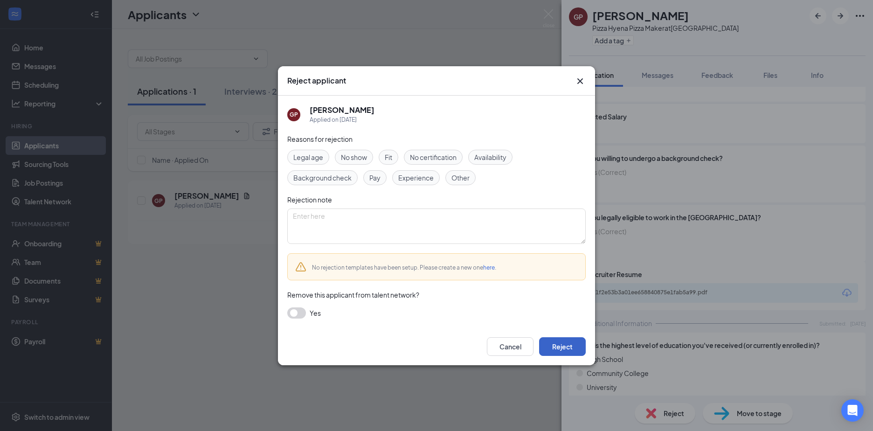
click at [559, 350] on button "Reject" at bounding box center [562, 346] width 47 height 19
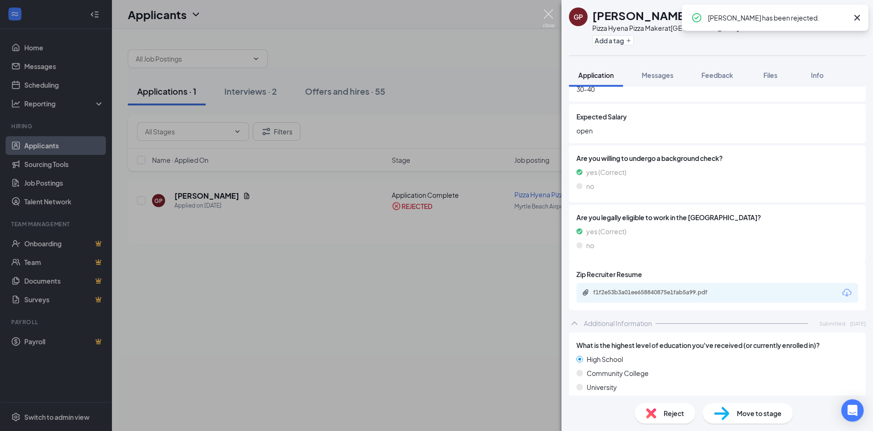
click at [549, 14] on img at bounding box center [549, 18] width 12 height 18
